Goal: Task Accomplishment & Management: Manage account settings

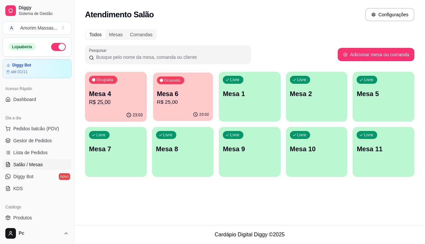
click at [177, 100] on p "R$ 25,00" at bounding box center [183, 102] width 52 height 8
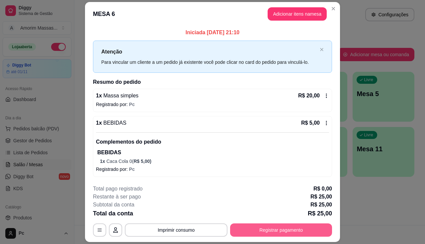
click at [265, 232] on button "Registrar pagamento" at bounding box center [281, 229] width 102 height 13
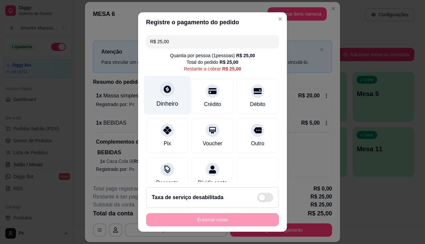
click at [167, 90] on icon at bounding box center [167, 89] width 9 height 9
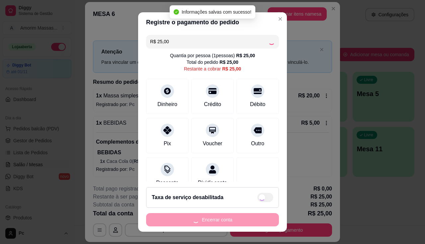
type input "R$ 0,00"
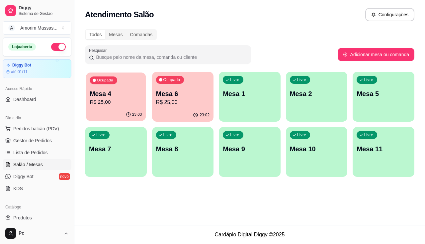
click at [104, 102] on p "R$ 25,00" at bounding box center [116, 102] width 52 height 8
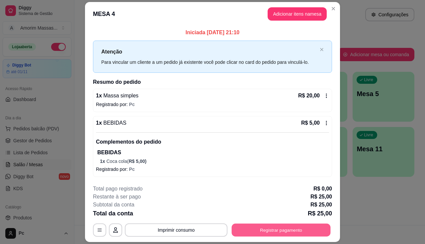
click at [262, 229] on button "Registrar pagamento" at bounding box center [281, 229] width 99 height 13
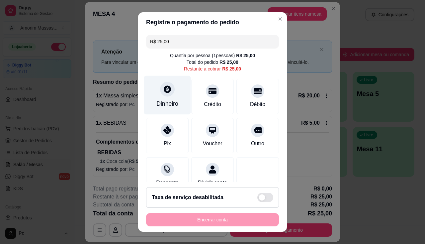
click at [164, 89] on icon at bounding box center [167, 88] width 7 height 7
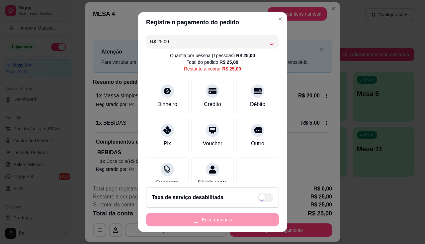
type input "R$ 0,00"
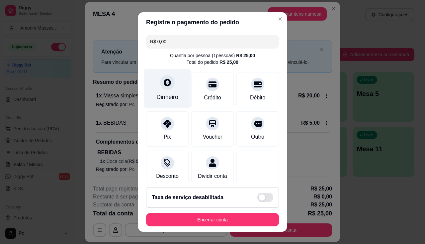
click at [160, 92] on div "Dinheiro" at bounding box center [167, 88] width 47 height 39
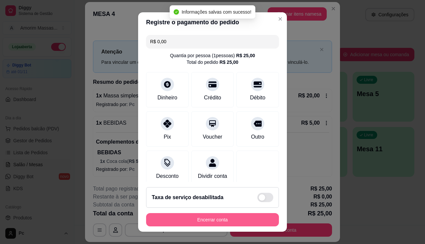
click at [226, 219] on button "Encerrar conta" at bounding box center [212, 219] width 133 height 13
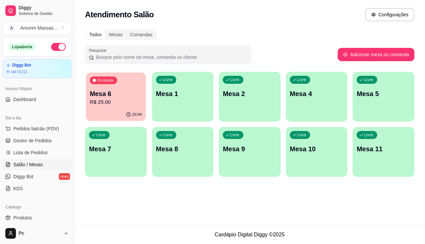
click at [102, 113] on div "23:04" at bounding box center [116, 114] width 60 height 13
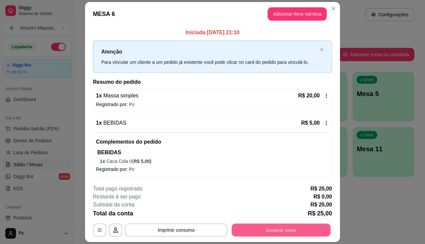
click at [265, 228] on button "Encerrar conta" at bounding box center [281, 229] width 99 height 13
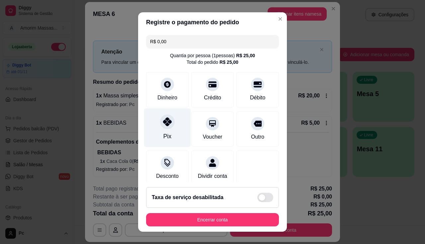
click at [161, 127] on div at bounding box center [167, 121] width 15 height 15
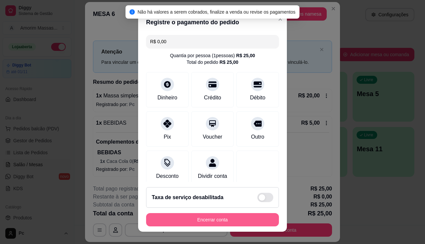
click at [196, 218] on button "Encerrar conta" at bounding box center [212, 219] width 133 height 13
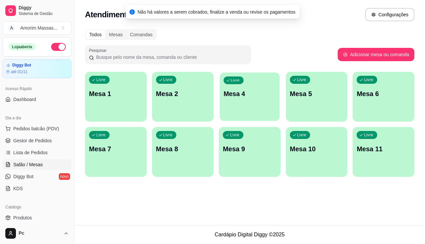
click at [245, 92] on p "Mesa 4" at bounding box center [250, 93] width 52 height 9
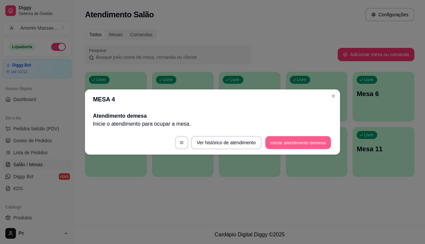
click at [306, 144] on button "Iniciar atendimento de mesa" at bounding box center [298, 142] width 66 height 13
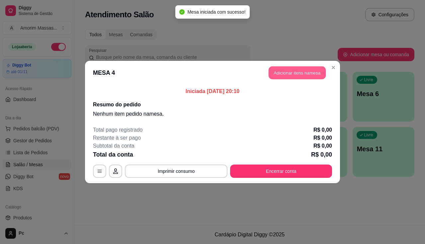
click at [290, 75] on button "Adicionar itens na mesa" at bounding box center [296, 72] width 57 height 13
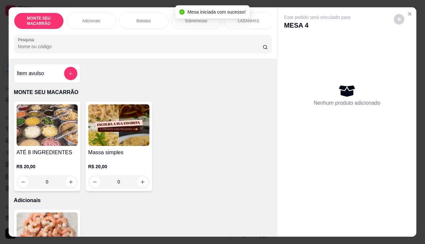
click at [118, 140] on img at bounding box center [118, 124] width 61 height 41
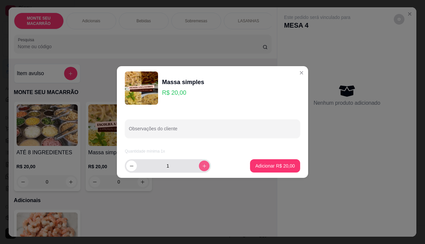
click at [202, 167] on icon "increase-product-quantity" at bounding box center [204, 165] width 5 height 5
type input "2"
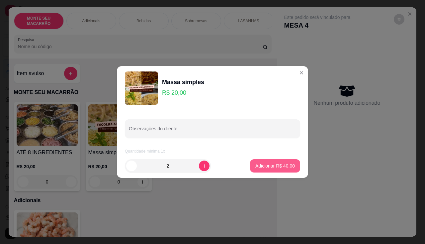
click at [258, 165] on p "Adicionar R$ 40,00" at bounding box center [274, 165] width 39 height 7
type input "2"
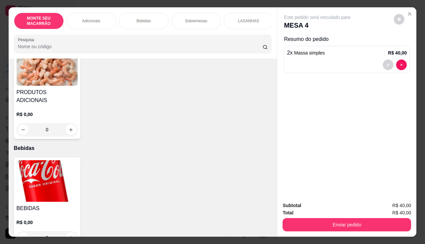
scroll to position [199, 0]
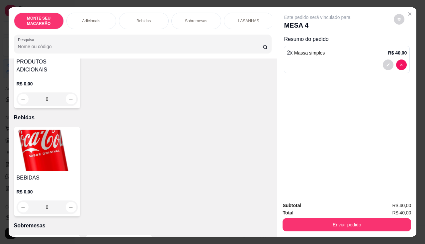
click at [39, 158] on img at bounding box center [47, 149] width 61 height 41
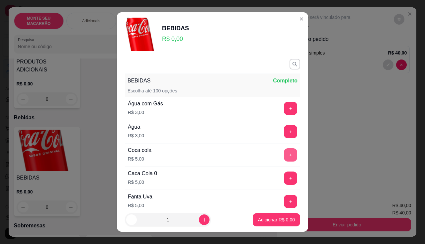
click at [284, 152] on button "+" at bounding box center [290, 154] width 13 height 13
click at [284, 180] on button "+" at bounding box center [290, 177] width 13 height 13
click at [278, 215] on button "Adicionar R$ 10,00" at bounding box center [275, 219] width 50 height 13
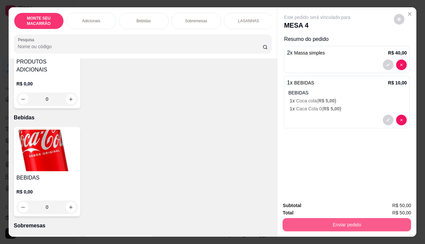
click at [374, 220] on button "Enviar pedido" at bounding box center [346, 224] width 128 height 13
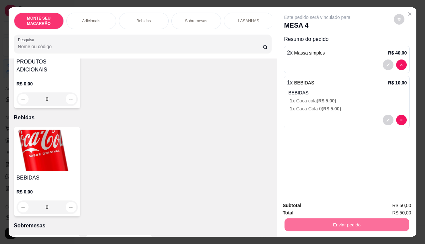
click at [398, 204] on button "Enviar pedido" at bounding box center [394, 205] width 36 height 12
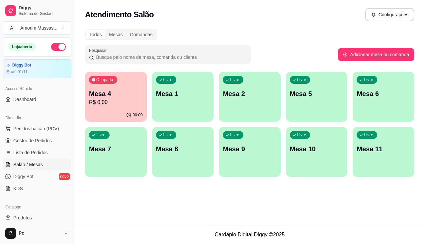
click at [321, 95] on p "Mesa 5" at bounding box center [317, 93] width 54 height 9
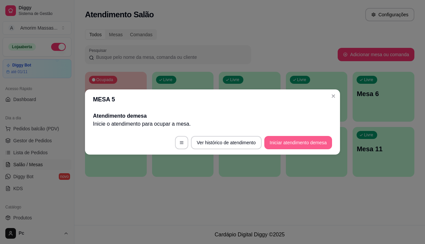
click at [289, 145] on button "Iniciar atendimento de mesa" at bounding box center [298, 142] width 68 height 13
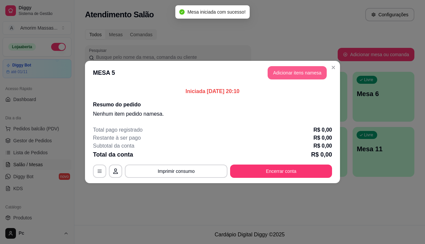
click at [315, 73] on button "Adicionar itens na mesa" at bounding box center [296, 72] width 59 height 13
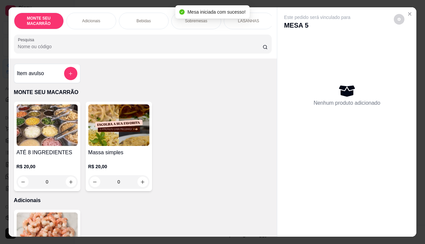
click at [121, 132] on img at bounding box center [118, 124] width 61 height 41
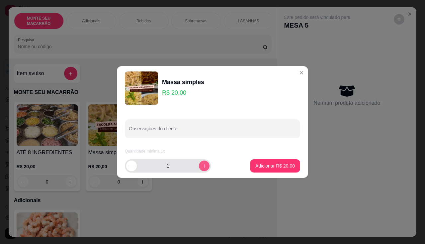
click at [201, 163] on button "increase-product-quantity" at bounding box center [204, 165] width 11 height 11
type input "2"
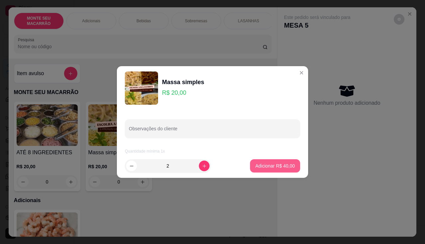
click at [258, 162] on p "Adicionar R$ 40,00" at bounding box center [274, 165] width 39 height 7
type input "2"
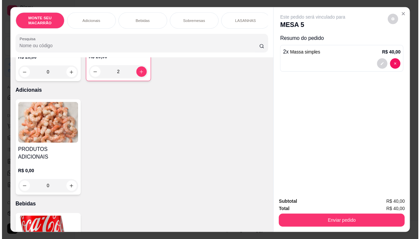
scroll to position [166, 0]
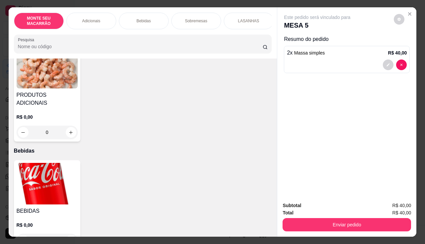
click at [49, 171] on img at bounding box center [47, 183] width 61 height 41
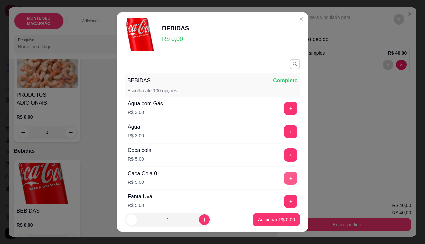
click at [284, 174] on button "+" at bounding box center [290, 177] width 13 height 13
click at [275, 217] on p "Adicionar R$ 5,00" at bounding box center [276, 219] width 37 height 7
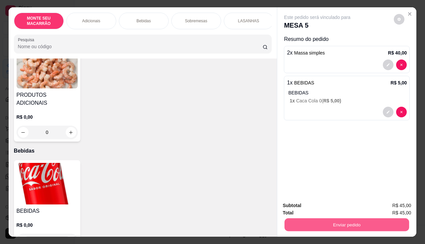
click at [326, 222] on button "Enviar pedido" at bounding box center [346, 224] width 124 height 13
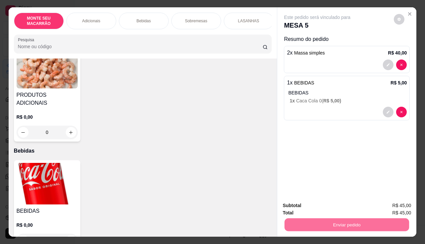
click at [396, 202] on button "Enviar pedido" at bounding box center [394, 205] width 36 height 12
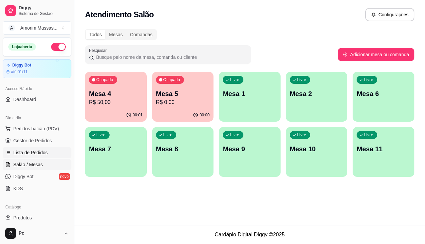
click at [25, 151] on span "Lista de Pedidos" at bounding box center [30, 152] width 35 height 7
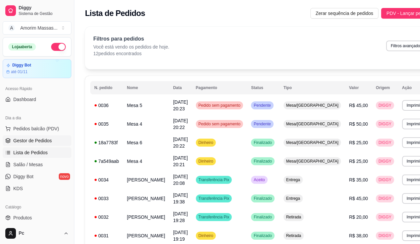
click at [32, 142] on span "Gestor de Pedidos" at bounding box center [32, 140] width 38 height 7
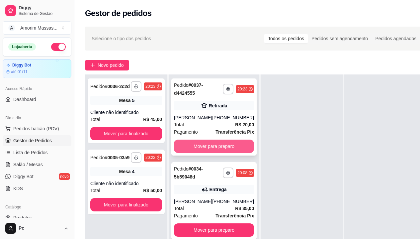
scroll to position [33, 0]
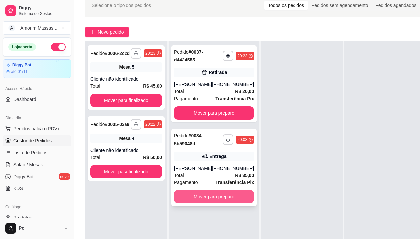
click at [209, 195] on button "Mover para preparo" at bounding box center [214, 196] width 80 height 13
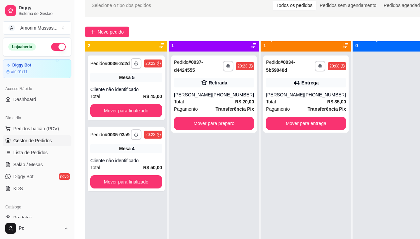
scroll to position [0, 0]
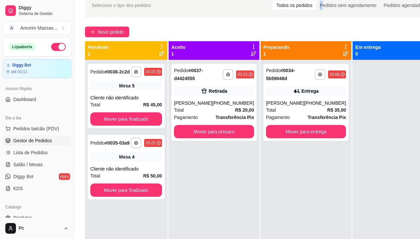
drag, startPoint x: 312, startPoint y: 3, endPoint x: 0, endPoint y: 109, distance: 329.3
click at [321, 4] on div "**********" at bounding box center [260, 127] width 372 height 321
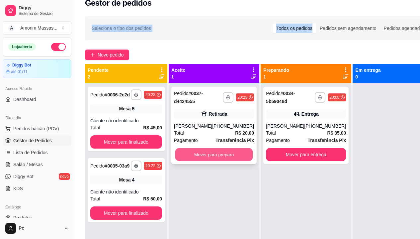
click at [209, 159] on button "Mover para preparo" at bounding box center [214, 154] width 78 height 13
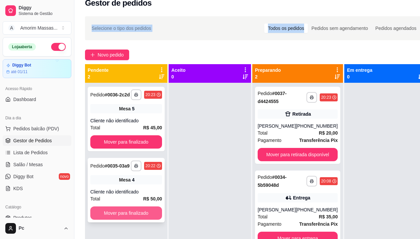
click at [116, 215] on button "Mover para finalizado" at bounding box center [126, 212] width 72 height 13
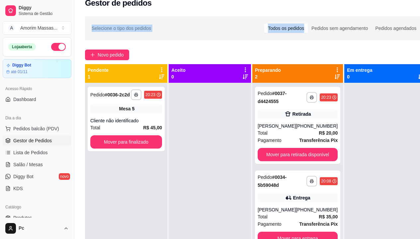
scroll to position [19, 0]
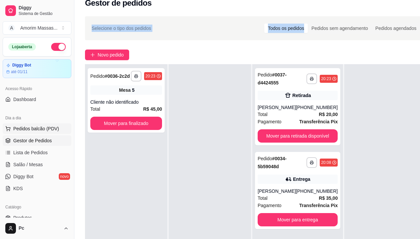
drag, startPoint x: 31, startPoint y: 130, endPoint x: 32, endPoint y: 125, distance: 5.2
click at [31, 130] on span "Pedidos balcão (PDV)" at bounding box center [36, 128] width 46 height 7
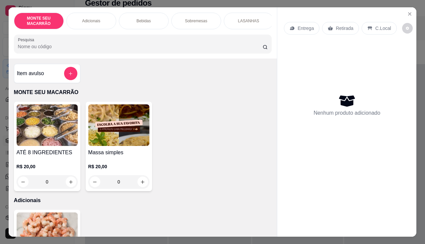
click at [106, 138] on img at bounding box center [118, 124] width 61 height 41
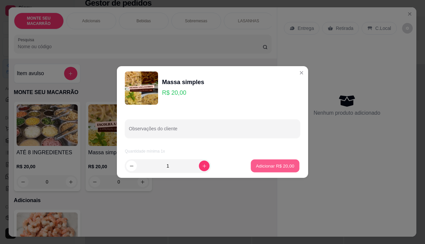
click at [264, 163] on p "Adicionar R$ 20,00" at bounding box center [275, 165] width 38 height 6
type input "1"
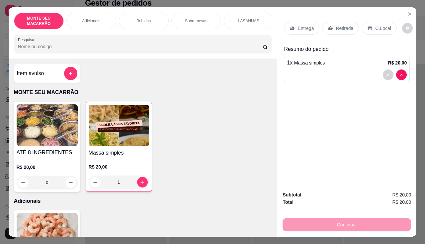
click at [305, 25] on p "Entrega" at bounding box center [305, 28] width 16 height 7
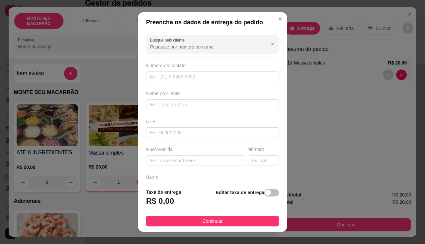
click at [180, 98] on div "Nome do cliente" at bounding box center [212, 100] width 135 height 20
click at [180, 104] on input "text" at bounding box center [212, 104] width 133 height 11
click at [170, 107] on input "[PERSON_NAME]" at bounding box center [212, 104] width 133 height 11
click at [150, 108] on input "[PERSON_NAME]" at bounding box center [212, 104] width 133 height 11
click at [155, 106] on input "[PERSON_NAME]" at bounding box center [212, 104] width 133 height 11
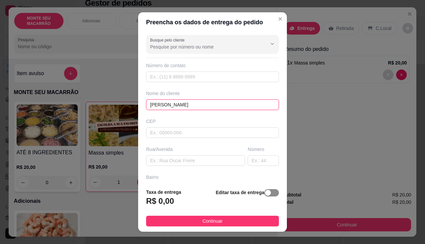
type input "[PERSON_NAME]"
click at [268, 191] on span "button" at bounding box center [271, 192] width 15 height 7
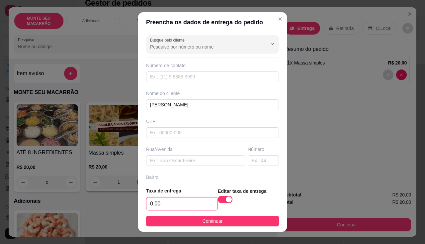
click at [169, 200] on input "0,00" at bounding box center [181, 203] width 71 height 13
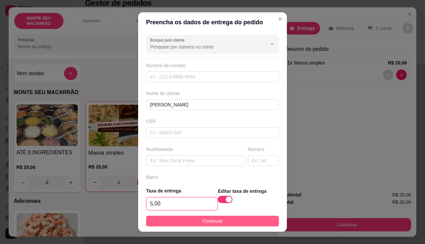
type input "5,00"
click at [176, 222] on button "Continuar" at bounding box center [212, 220] width 133 height 11
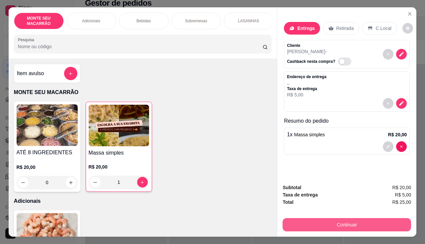
click at [386, 220] on button "Continuar" at bounding box center [346, 224] width 128 height 13
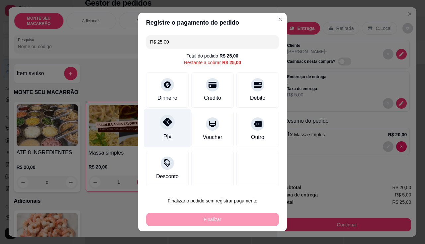
click at [162, 127] on div at bounding box center [167, 121] width 15 height 15
type input "R$ 0,00"
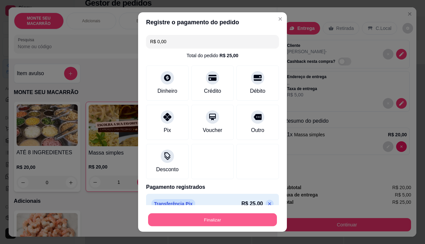
click at [207, 219] on button "Finalizar" at bounding box center [212, 219] width 129 height 13
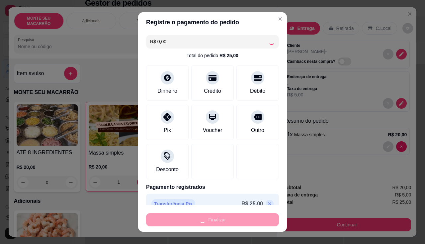
type input "0"
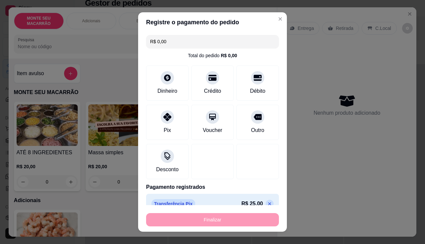
type input "-R$ 25,00"
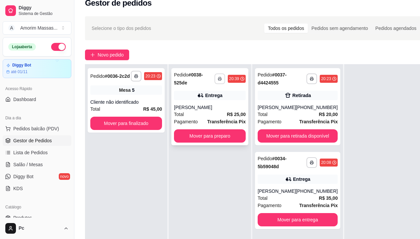
click at [222, 75] on button "button" at bounding box center [219, 78] width 11 height 11
click at [216, 103] on button "IMPRESSORA" at bounding box center [202, 102] width 48 height 11
click at [218, 134] on button "Mover para preparo" at bounding box center [210, 135] width 70 height 13
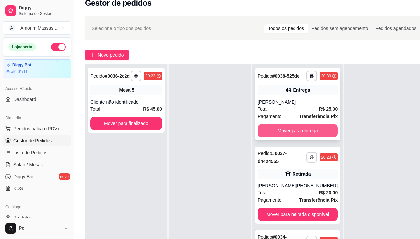
click at [287, 131] on button "Mover para entrega" at bounding box center [297, 130] width 80 height 13
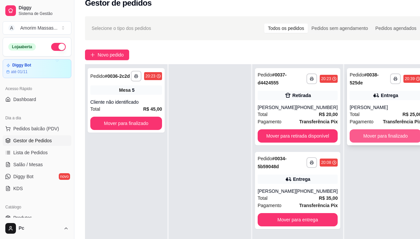
click at [406, 137] on button "Mover para finalizado" at bounding box center [385, 135] width 72 height 13
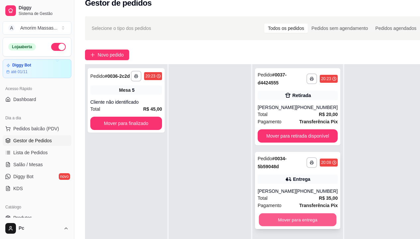
click at [286, 216] on button "Mover para entrega" at bounding box center [298, 219] width 78 height 13
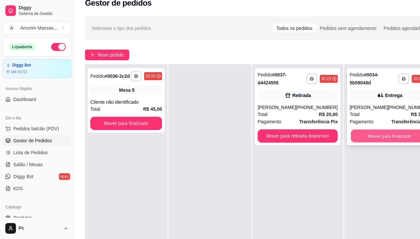
click at [372, 133] on button "Mover para finalizado" at bounding box center [390, 135] width 78 height 13
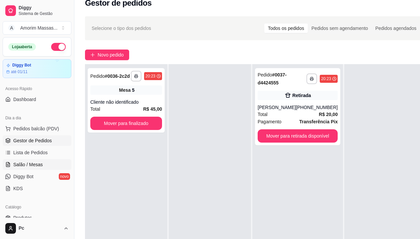
click at [23, 165] on span "Salão / Mesas" at bounding box center [28, 164] width 30 height 7
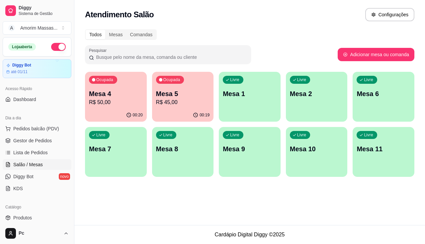
click at [311, 104] on div "Livre Mesa 2" at bounding box center [317, 93] width 62 height 42
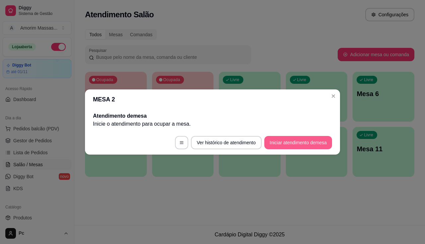
click at [308, 137] on button "Iniciar atendimento de mesa" at bounding box center [298, 142] width 68 height 13
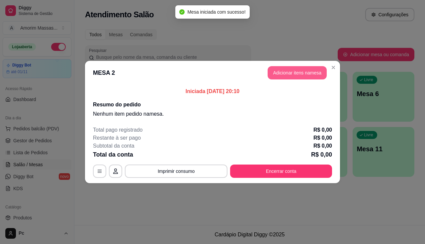
click at [304, 79] on button "Adicionar itens na mesa" at bounding box center [296, 72] width 59 height 13
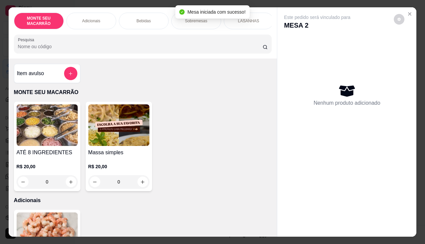
click at [127, 150] on div "Massa simples R$ 20,00 0" at bounding box center [119, 146] width 66 height 89
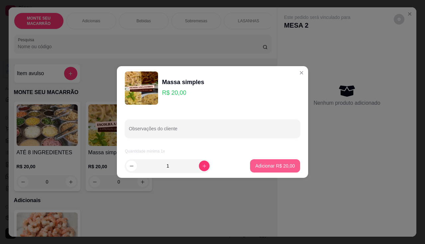
click at [281, 167] on button "Adicionar R$ 20,00" at bounding box center [275, 165] width 50 height 13
type input "1"
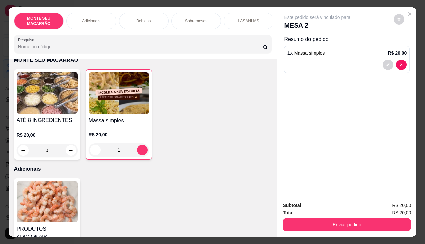
scroll to position [166, 0]
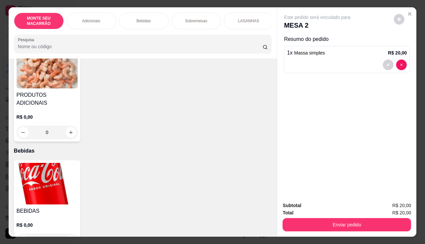
click at [41, 174] on img at bounding box center [47, 183] width 61 height 41
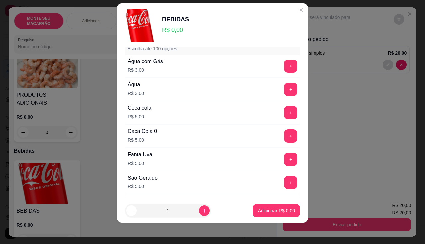
scroll to position [100, 0]
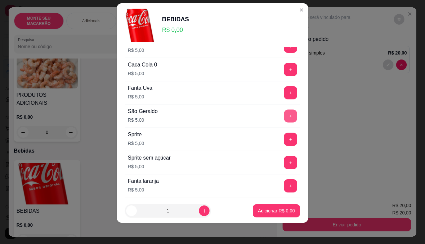
click at [284, 114] on button "+" at bounding box center [290, 115] width 13 height 13
click at [265, 212] on p "Adicionar R$ 5,00" at bounding box center [276, 210] width 36 height 6
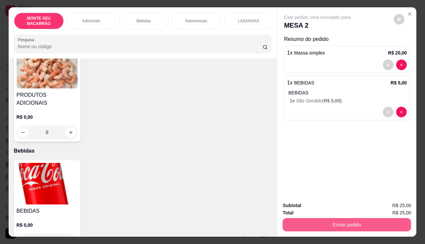
click at [343, 221] on button "Enviar pedido" at bounding box center [346, 224] width 128 height 13
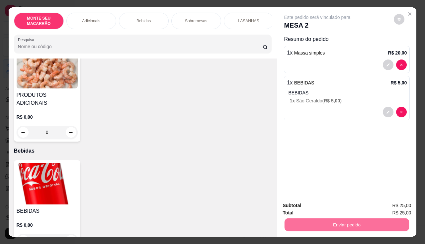
click at [401, 202] on button "Enviar pedido" at bounding box center [394, 205] width 36 height 12
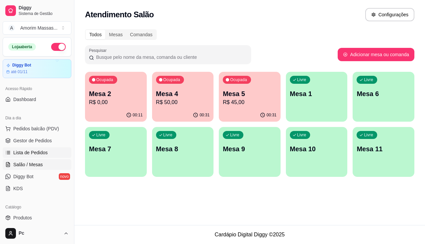
click at [17, 149] on link "Lista de Pedidos" at bounding box center [37, 152] width 69 height 11
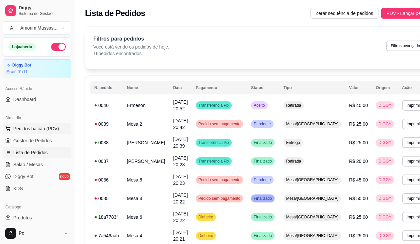
click at [34, 126] on span "Pedidos balcão (PDV)" at bounding box center [36, 128] width 46 height 7
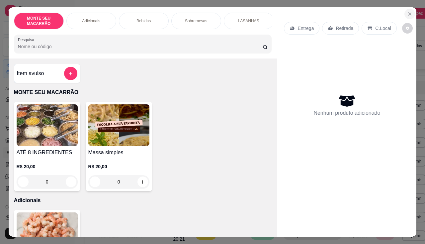
click at [408, 13] on icon "Close" at bounding box center [409, 14] width 3 height 3
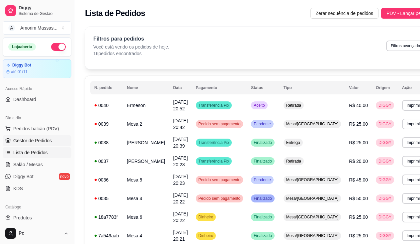
click at [26, 142] on span "Gestor de Pedidos" at bounding box center [32, 140] width 38 height 7
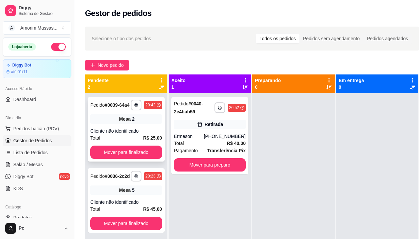
click at [117, 115] on div "Mesa 2" at bounding box center [126, 118] width 72 height 9
click at [39, 163] on span "Salão / Mesas" at bounding box center [28, 164] width 30 height 7
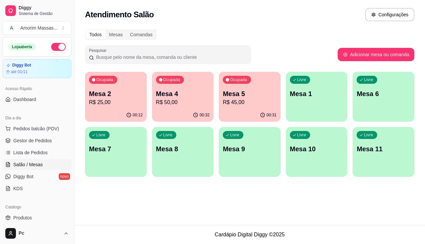
click at [106, 96] on p "Mesa 2" at bounding box center [116, 93] width 54 height 9
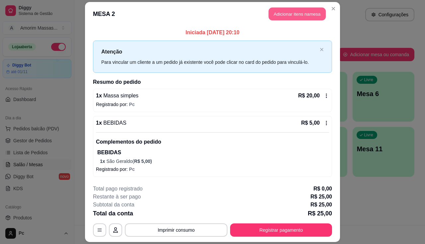
click at [276, 15] on button "Adicionar itens na mesa" at bounding box center [296, 14] width 57 height 13
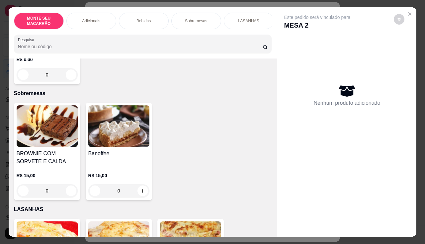
scroll to position [332, 0]
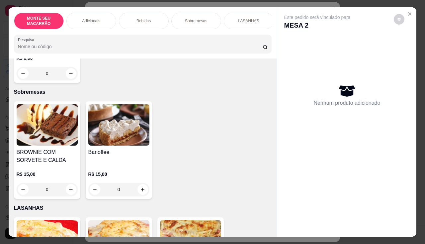
click at [118, 114] on img at bounding box center [118, 124] width 61 height 41
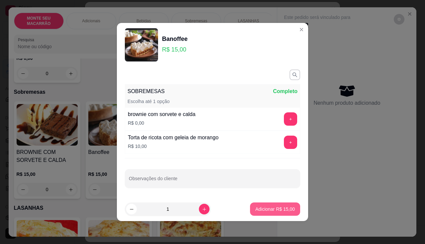
click at [258, 206] on p "Adicionar R$ 15,00" at bounding box center [274, 208] width 39 height 7
type input "1"
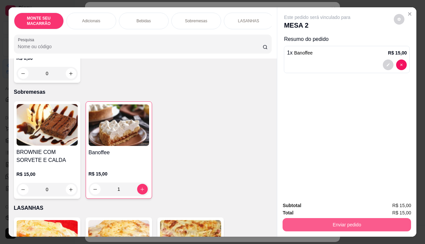
click at [326, 220] on button "Enviar pedido" at bounding box center [346, 224] width 128 height 13
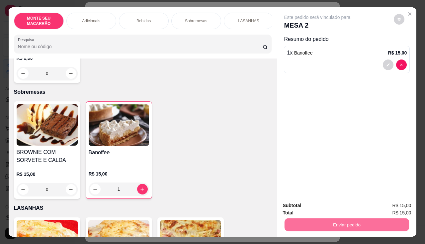
click at [390, 204] on button "Enviar pedido" at bounding box center [393, 205] width 37 height 13
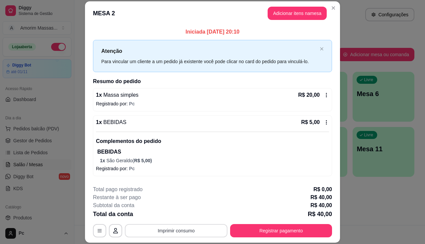
click at [160, 233] on button "Imprimir consumo" at bounding box center [176, 230] width 103 height 13
click at [169, 218] on button "IMPRESSORA" at bounding box center [176, 215] width 48 height 11
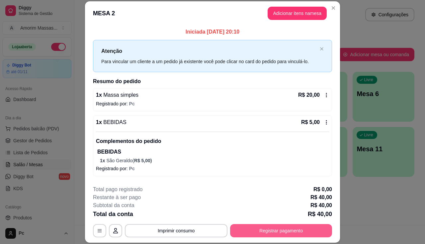
click at [265, 232] on button "Registrar pagamento" at bounding box center [281, 230] width 102 height 13
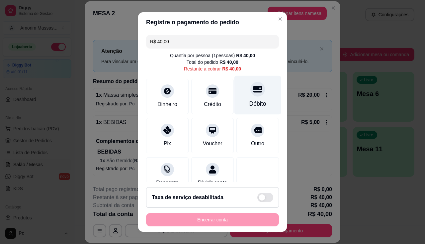
click at [254, 96] on div "Débito" at bounding box center [257, 94] width 47 height 39
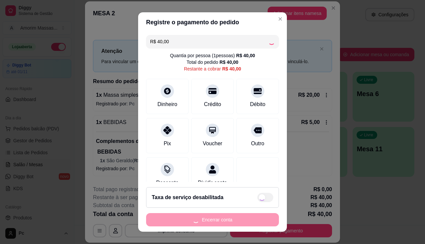
type input "R$ 0,00"
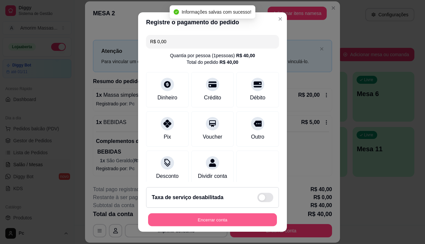
click at [220, 220] on button "Encerrar conta" at bounding box center [212, 219] width 129 height 13
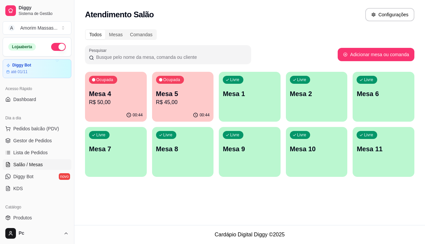
click at [167, 99] on p "R$ 45,00" at bounding box center [183, 102] width 54 height 8
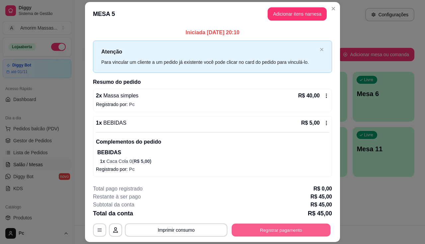
click at [252, 230] on button "Registrar pagamento" at bounding box center [281, 229] width 99 height 13
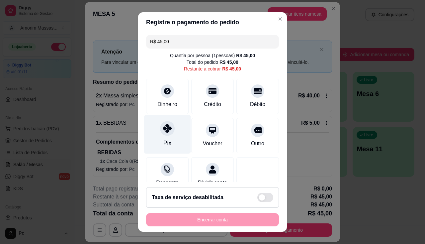
click at [163, 129] on icon at bounding box center [167, 128] width 9 height 9
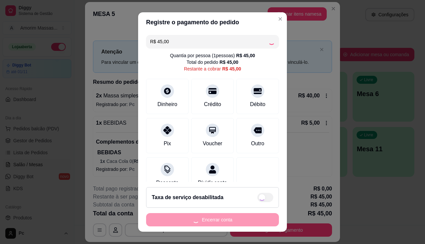
type input "R$ 0,00"
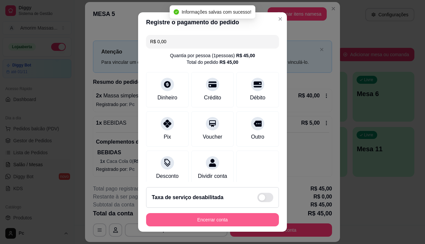
click at [203, 214] on button "Encerrar conta" at bounding box center [212, 219] width 133 height 13
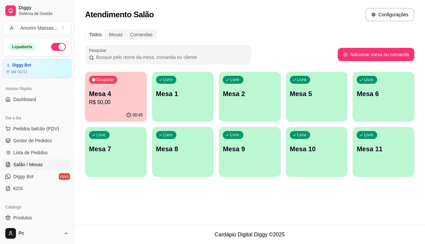
click at [110, 100] on p "R$ 50,00" at bounding box center [116, 102] width 54 height 8
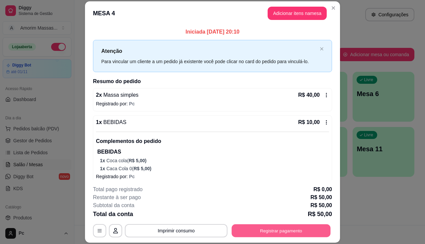
click at [259, 232] on button "Registrar pagamento" at bounding box center [281, 230] width 99 height 13
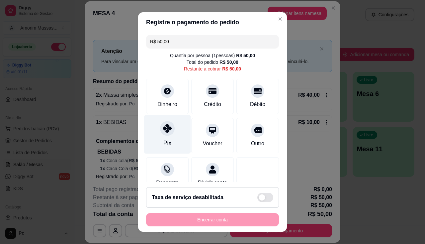
click at [163, 130] on icon at bounding box center [167, 128] width 9 height 9
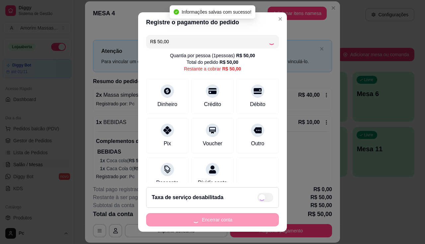
type input "R$ 0,00"
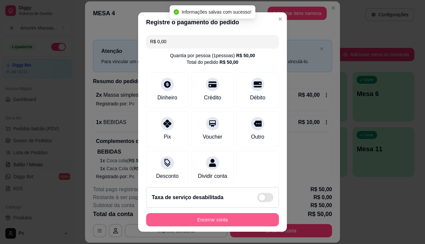
click at [228, 219] on button "Encerrar conta" at bounding box center [212, 219] width 133 height 13
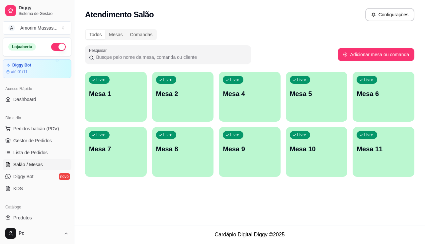
click at [128, 105] on div "Livre Mesa 1" at bounding box center [116, 93] width 62 height 42
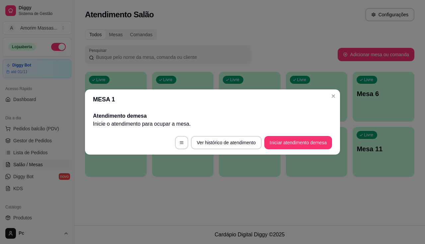
click at [295, 131] on footer "Ver histórico de atendimento Iniciar atendimento de mesa" at bounding box center [212, 142] width 255 height 24
click at [294, 139] on button "Iniciar atendimento de mesa" at bounding box center [298, 142] width 68 height 13
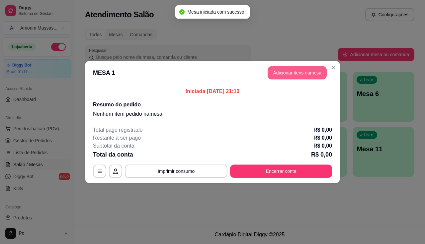
click at [301, 75] on button "Adicionar itens na mesa" at bounding box center [296, 72] width 59 height 13
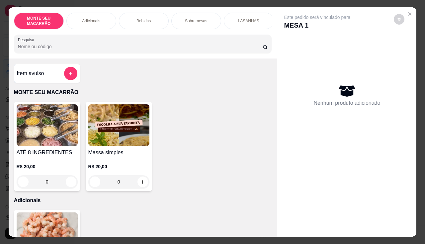
click at [132, 135] on img at bounding box center [118, 124] width 61 height 41
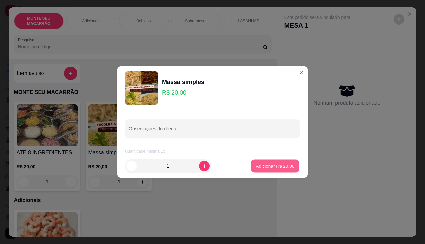
click at [262, 163] on p "Adicionar R$ 20,00" at bounding box center [275, 165] width 38 height 6
type input "1"
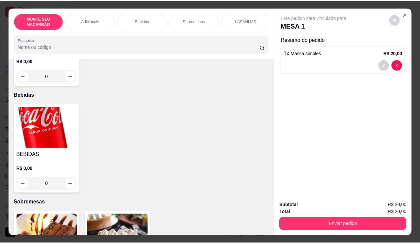
scroll to position [265, 0]
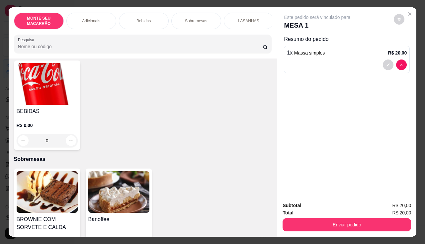
click at [118, 184] on img at bounding box center [118, 191] width 61 height 41
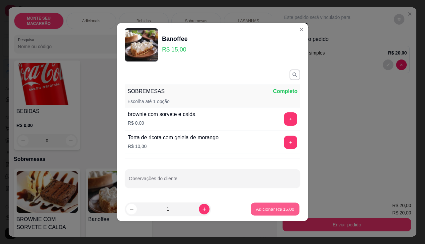
click at [278, 205] on p "Adicionar R$ 15,00" at bounding box center [275, 208] width 38 height 6
type input "1"
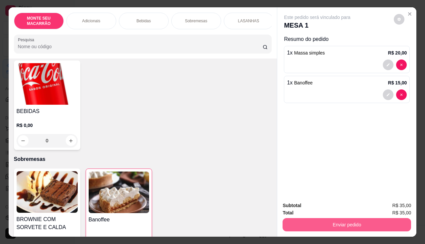
click at [329, 224] on button "Enviar pedido" at bounding box center [346, 224] width 128 height 13
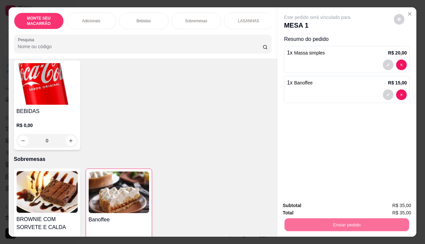
click at [388, 206] on button "Enviar pedido" at bounding box center [393, 205] width 37 height 13
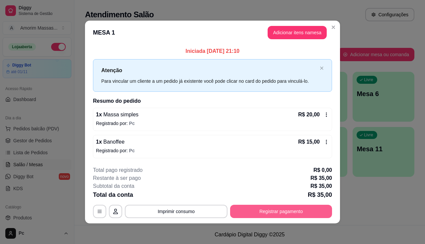
click at [283, 210] on button "Registrar pagamento" at bounding box center [281, 210] width 102 height 13
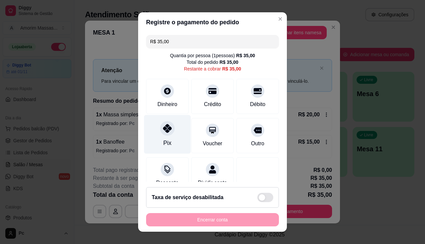
click at [166, 123] on div at bounding box center [167, 128] width 15 height 15
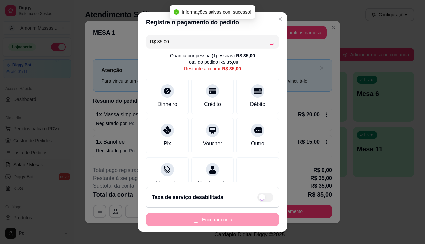
type input "R$ 0,00"
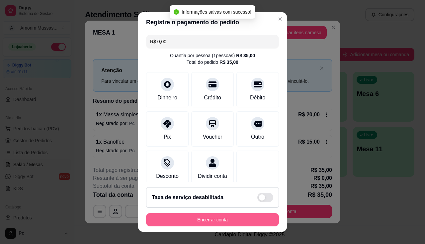
click at [220, 220] on button "Encerrar conta" at bounding box center [212, 219] width 133 height 13
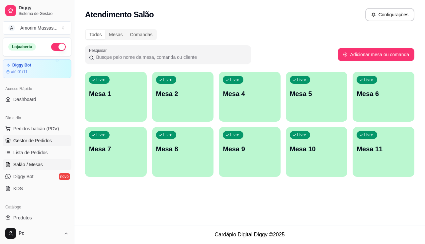
click at [44, 137] on link "Gestor de Pedidos" at bounding box center [37, 140] width 69 height 11
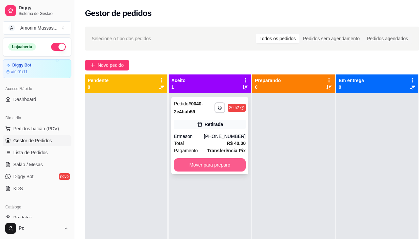
click at [191, 161] on button "Mover para preparo" at bounding box center [210, 164] width 72 height 13
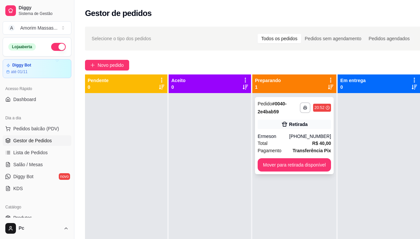
click at [258, 160] on div "Mover para retirada disponível" at bounding box center [293, 164] width 73 height 13
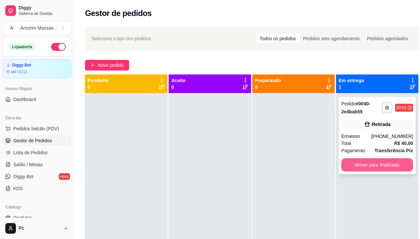
click at [371, 167] on button "Mover para finalizado" at bounding box center [377, 164] width 72 height 13
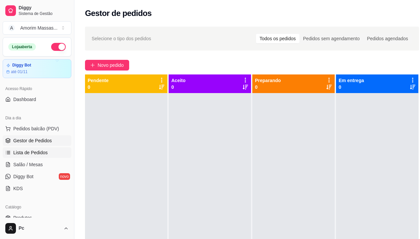
click at [25, 152] on span "Lista de Pedidos" at bounding box center [30, 152] width 35 height 7
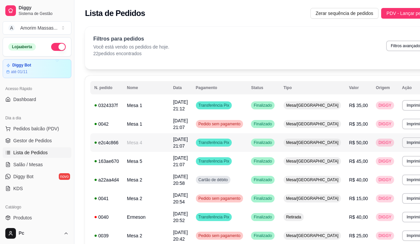
scroll to position [33, 0]
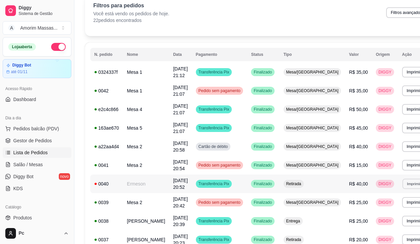
click at [402, 185] on button "Imprimir" at bounding box center [413, 183] width 23 height 10
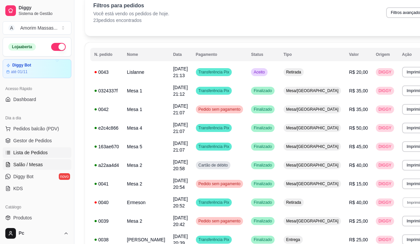
click at [26, 163] on span "Salão / Mesas" at bounding box center [28, 164] width 30 height 7
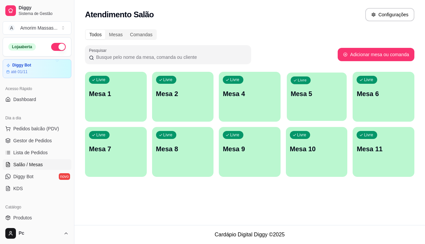
click at [311, 97] on p "Mesa 5" at bounding box center [316, 93] width 52 height 9
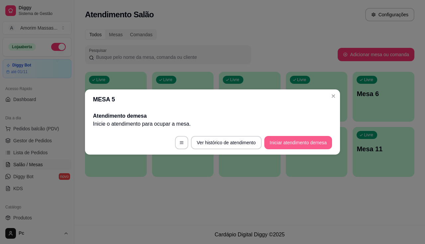
click at [301, 149] on footer "Ver histórico de atendimento Iniciar atendimento de mesa" at bounding box center [212, 142] width 255 height 24
click at [278, 141] on button "Iniciar atendimento de mesa" at bounding box center [298, 142] width 68 height 13
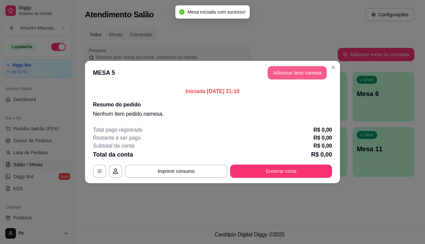
click at [297, 68] on button "Adicionar itens na mesa" at bounding box center [296, 72] width 59 height 13
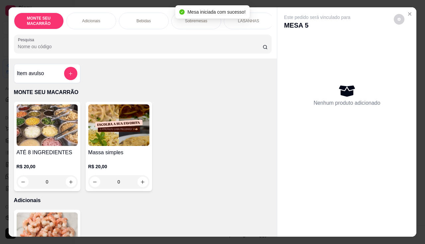
click at [128, 128] on img at bounding box center [118, 124] width 61 height 41
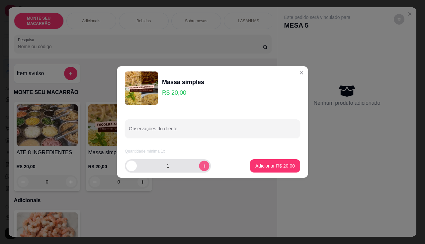
click at [199, 164] on button "increase-product-quantity" at bounding box center [204, 165] width 10 height 10
type input "2"
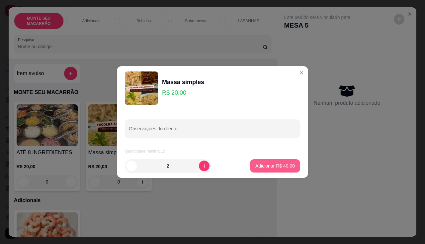
click at [282, 161] on button "Adicionar R$ 40,00" at bounding box center [275, 165] width 50 height 13
type input "2"
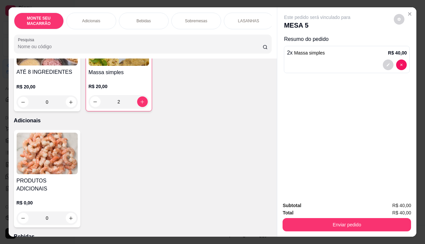
scroll to position [166, 0]
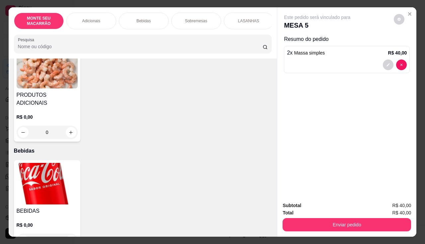
click at [43, 172] on img at bounding box center [47, 183] width 61 height 41
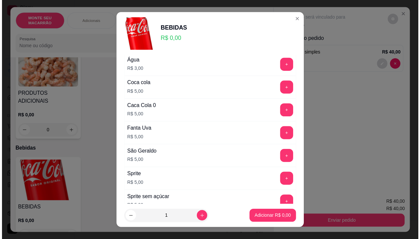
scroll to position [66, 0]
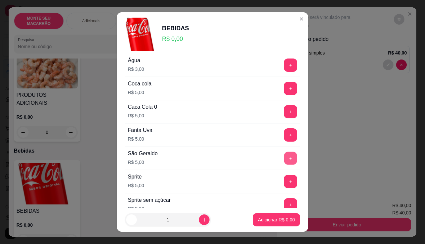
click at [284, 160] on button "+" at bounding box center [290, 157] width 13 height 13
click at [276, 215] on button "Adicionar R$ 5,00" at bounding box center [276, 219] width 47 height 13
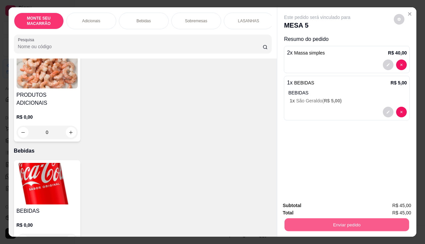
click at [344, 221] on button "Enviar pedido" at bounding box center [346, 224] width 124 height 13
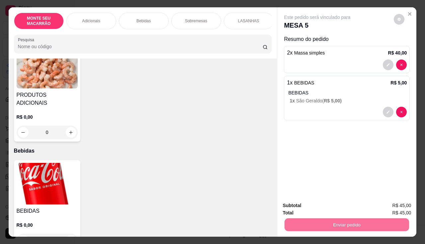
click at [384, 209] on button "Enviar pedido" at bounding box center [394, 205] width 36 height 12
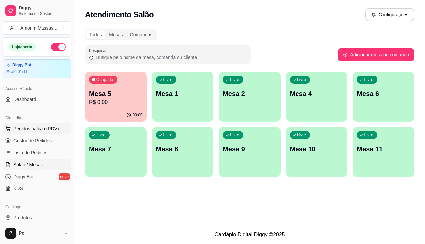
click at [43, 128] on span "Pedidos balcão (PDV)" at bounding box center [36, 128] width 46 height 7
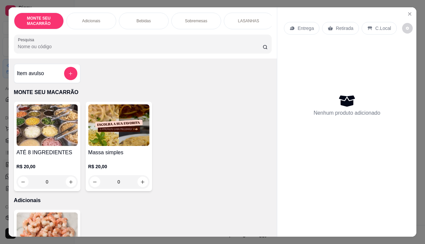
click at [114, 123] on img at bounding box center [118, 124] width 61 height 41
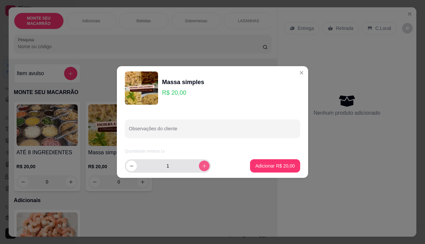
click at [199, 167] on button "increase-product-quantity" at bounding box center [204, 165] width 11 height 11
type input "5"
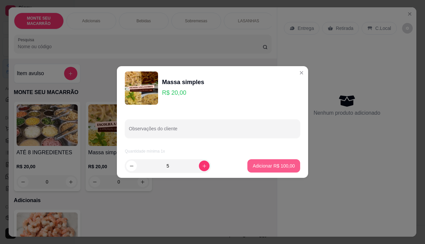
click at [284, 162] on button "Adicionar R$ 100,00" at bounding box center [273, 165] width 53 height 13
type input "5"
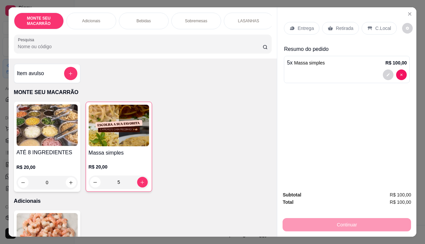
click at [305, 25] on p "Entrega" at bounding box center [305, 28] width 16 height 7
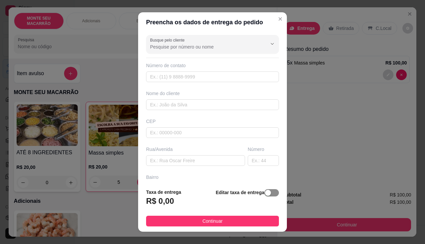
click at [265, 192] on div "button" at bounding box center [268, 192] width 6 height 6
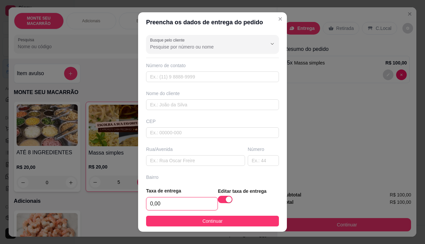
click at [170, 199] on input "0,00" at bounding box center [181, 203] width 71 height 13
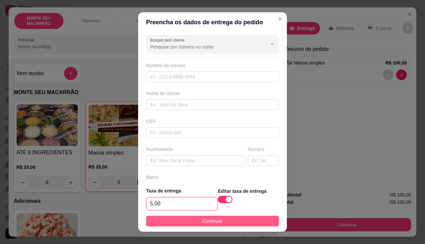
type input "5,00"
click at [202, 218] on span "Continuar" at bounding box center [212, 220] width 20 height 7
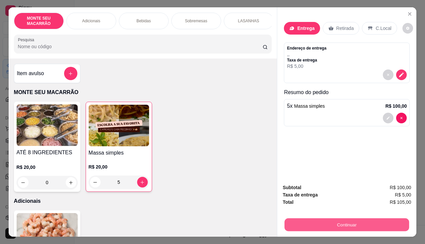
click at [381, 218] on button "Continuar" at bounding box center [346, 224] width 124 height 13
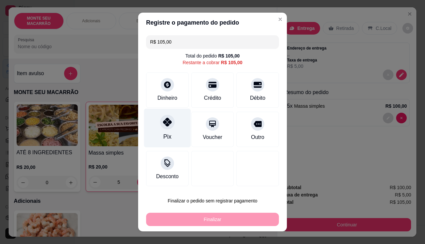
click at [165, 123] on icon at bounding box center [167, 121] width 9 height 9
type input "R$ 0,00"
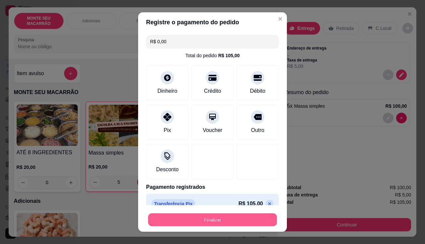
click at [184, 217] on button "Finalizar" at bounding box center [212, 219] width 129 height 13
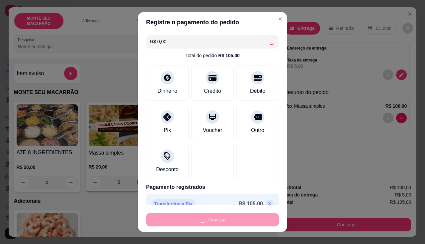
type input "0"
type input "-R$ 105,00"
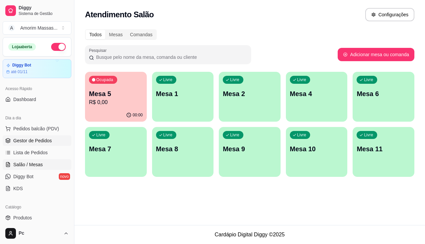
click at [21, 141] on span "Gestor de Pedidos" at bounding box center [32, 140] width 38 height 7
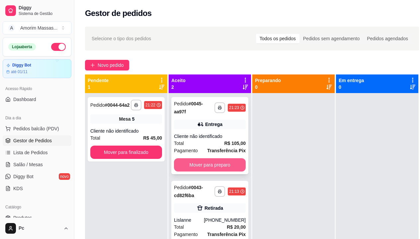
click at [202, 161] on button "Mover para preparo" at bounding box center [210, 164] width 72 height 13
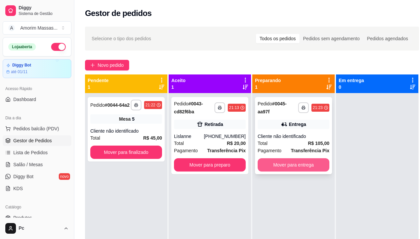
click at [300, 160] on button "Mover para entrega" at bounding box center [293, 164] width 72 height 13
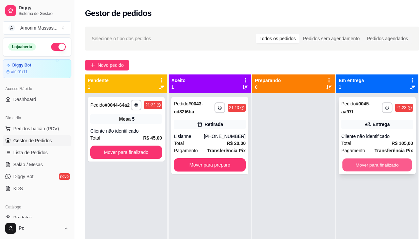
click at [386, 161] on button "Mover para finalizado" at bounding box center [377, 164] width 70 height 13
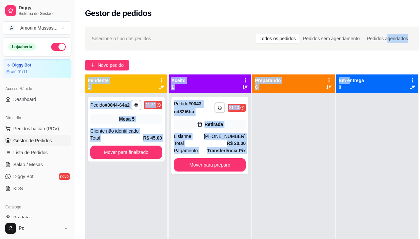
click at [348, 75] on div "**********" at bounding box center [251, 172] width 355 height 298
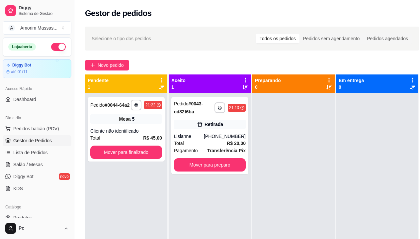
click at [355, 176] on div at bounding box center [377, 212] width 82 height 239
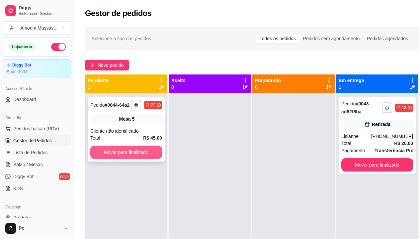
click at [114, 153] on button "Mover para finalizado" at bounding box center [126, 151] width 72 height 13
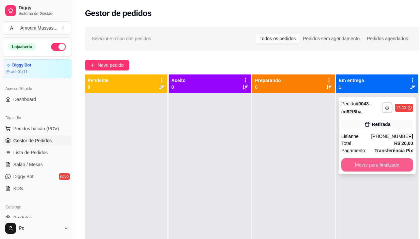
click at [370, 164] on button "Mover para finalizado" at bounding box center [377, 164] width 72 height 13
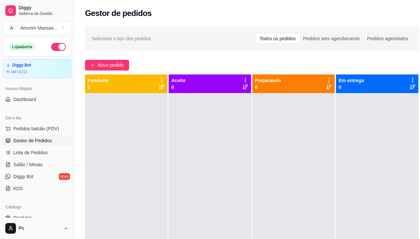
click at [56, 44] on button "button" at bounding box center [58, 47] width 15 height 8
